Goal: Information Seeking & Learning: Learn about a topic

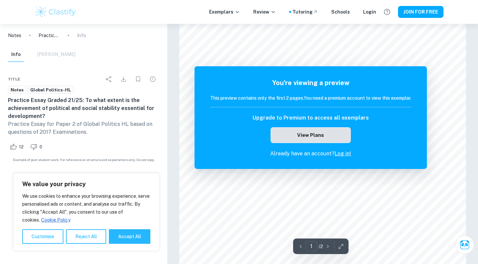
click at [332, 138] on button "View Plans" at bounding box center [310, 135] width 80 height 16
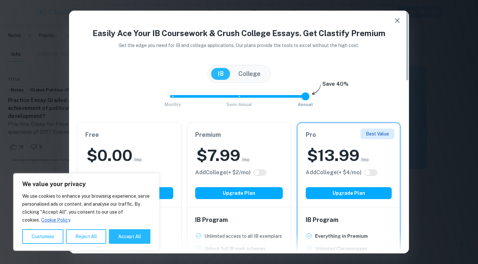
click at [394, 22] on icon "button" at bounding box center [397, 21] width 8 height 8
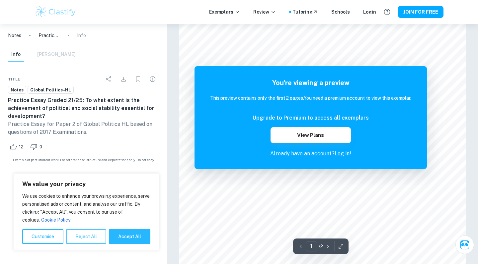
click at [79, 234] on button "Reject All" at bounding box center [86, 237] width 40 height 15
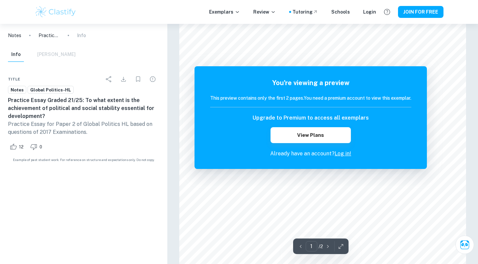
scroll to position [134, 0]
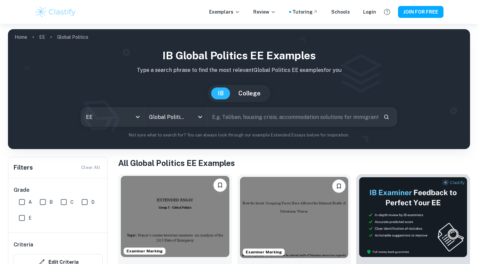
click at [163, 216] on img at bounding box center [175, 216] width 108 height 81
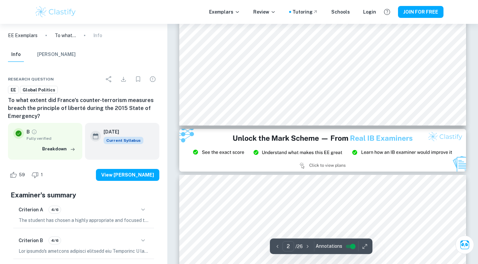
type input "3"
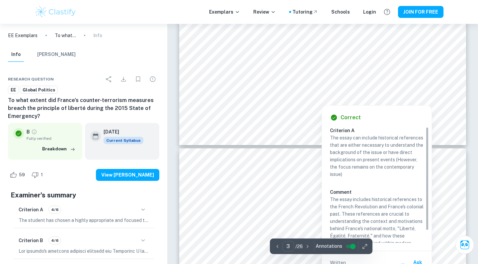
scroll to position [1096, 0]
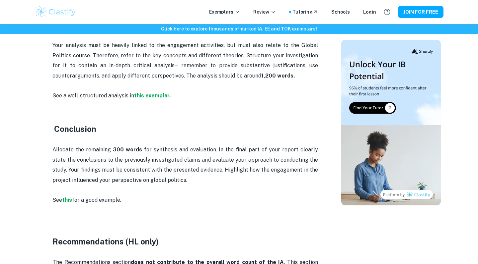
scroll to position [625, 0]
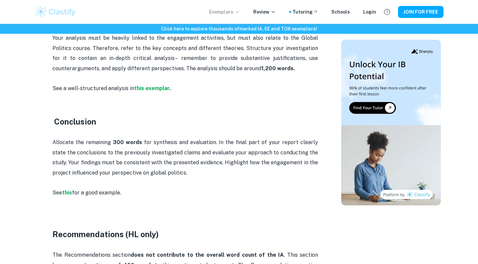
click at [226, 15] on p "Exemplars" at bounding box center [224, 11] width 31 height 7
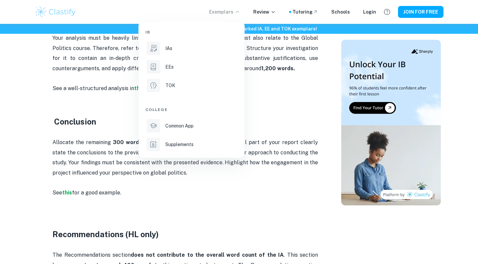
click at [119, 102] on div at bounding box center [239, 132] width 478 height 264
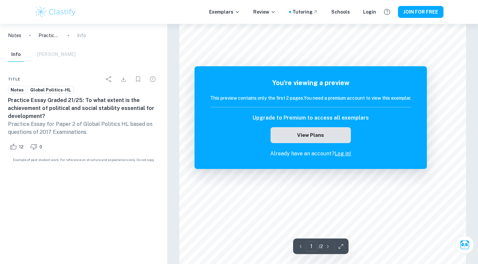
scroll to position [48, 0]
